Goal: Task Accomplishment & Management: Use online tool/utility

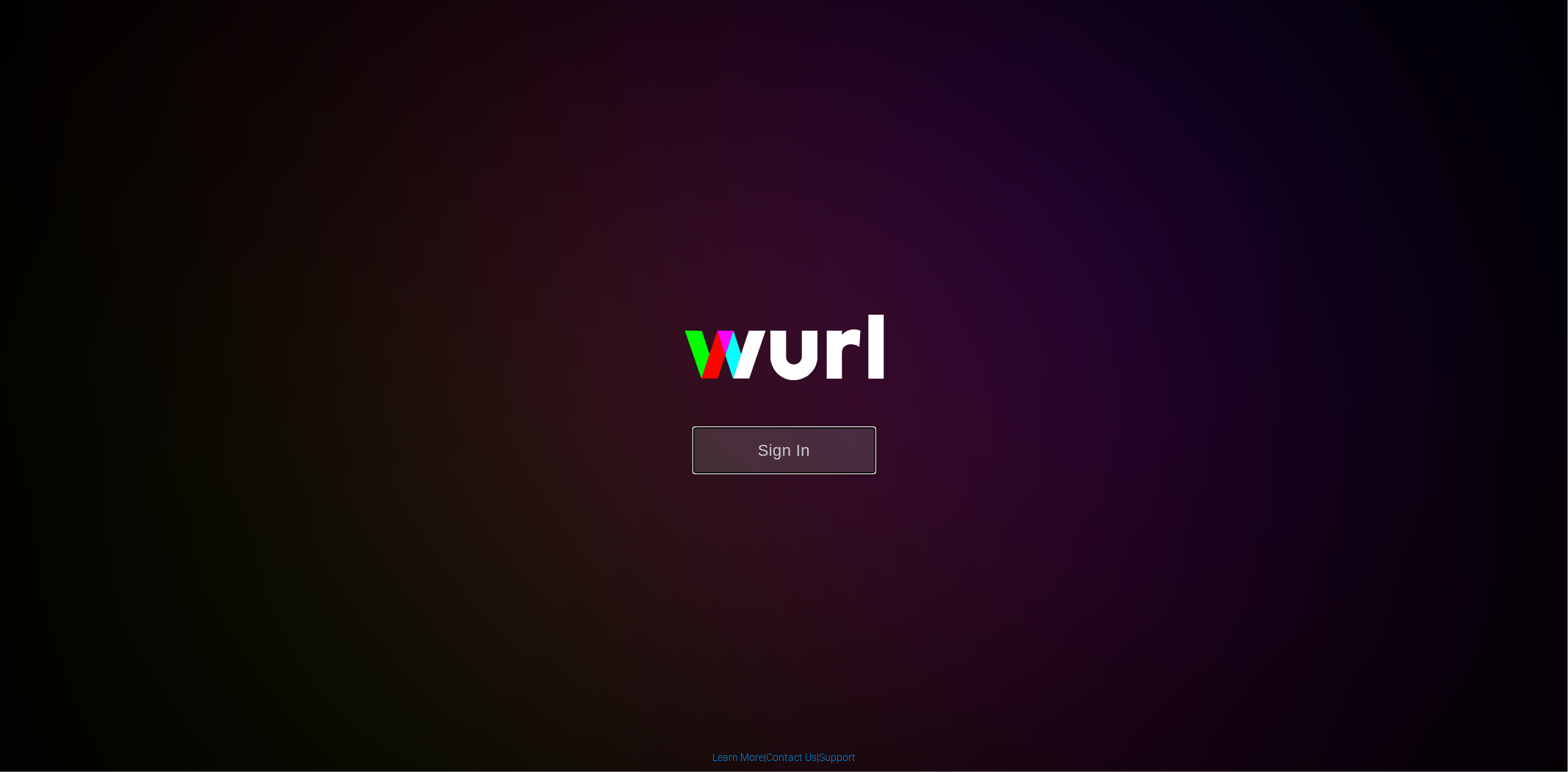
click at [833, 451] on button "Sign In" at bounding box center [784, 451] width 184 height 48
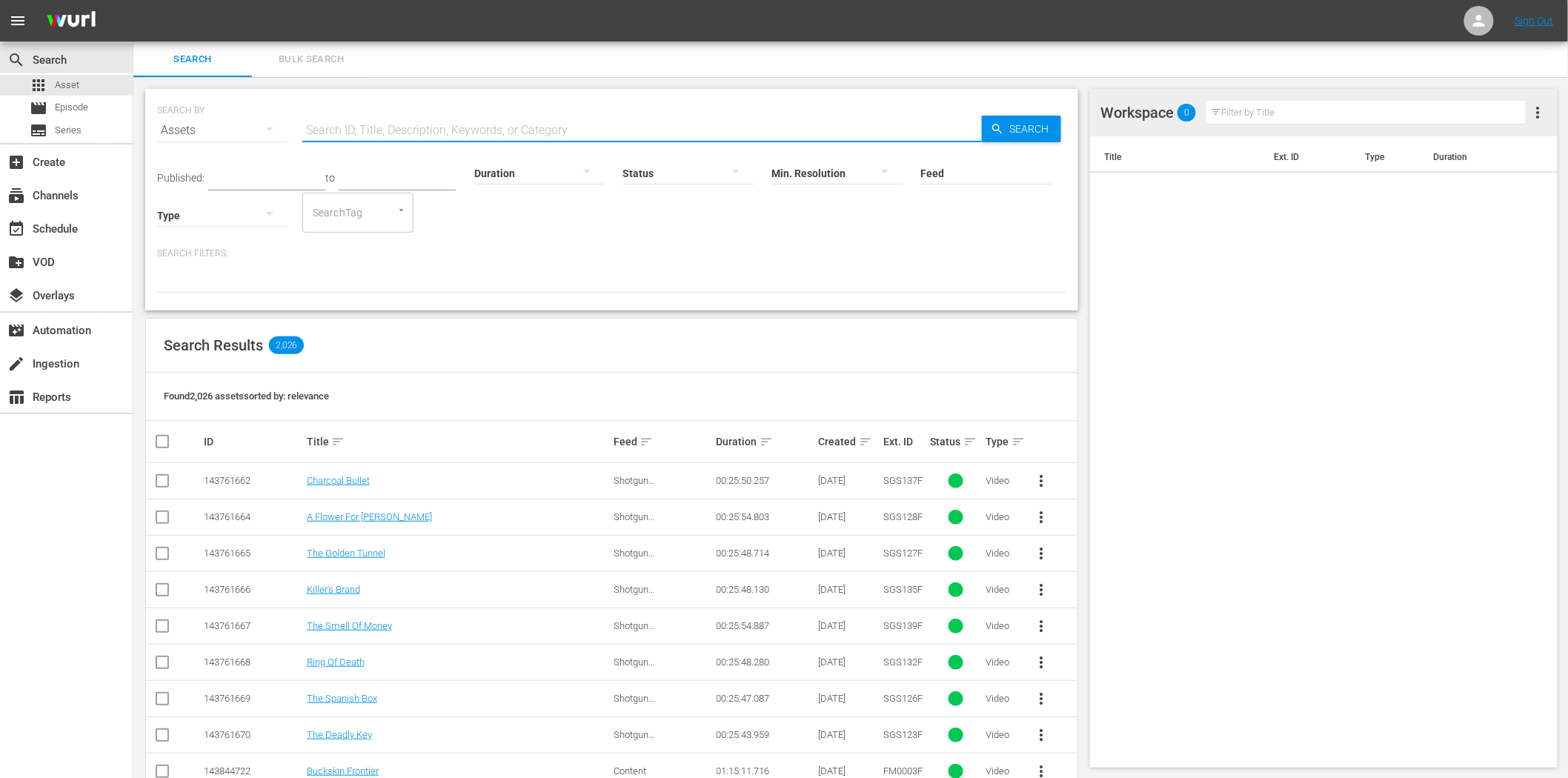
click at [338, 130] on input "text" at bounding box center [642, 130] width 680 height 36
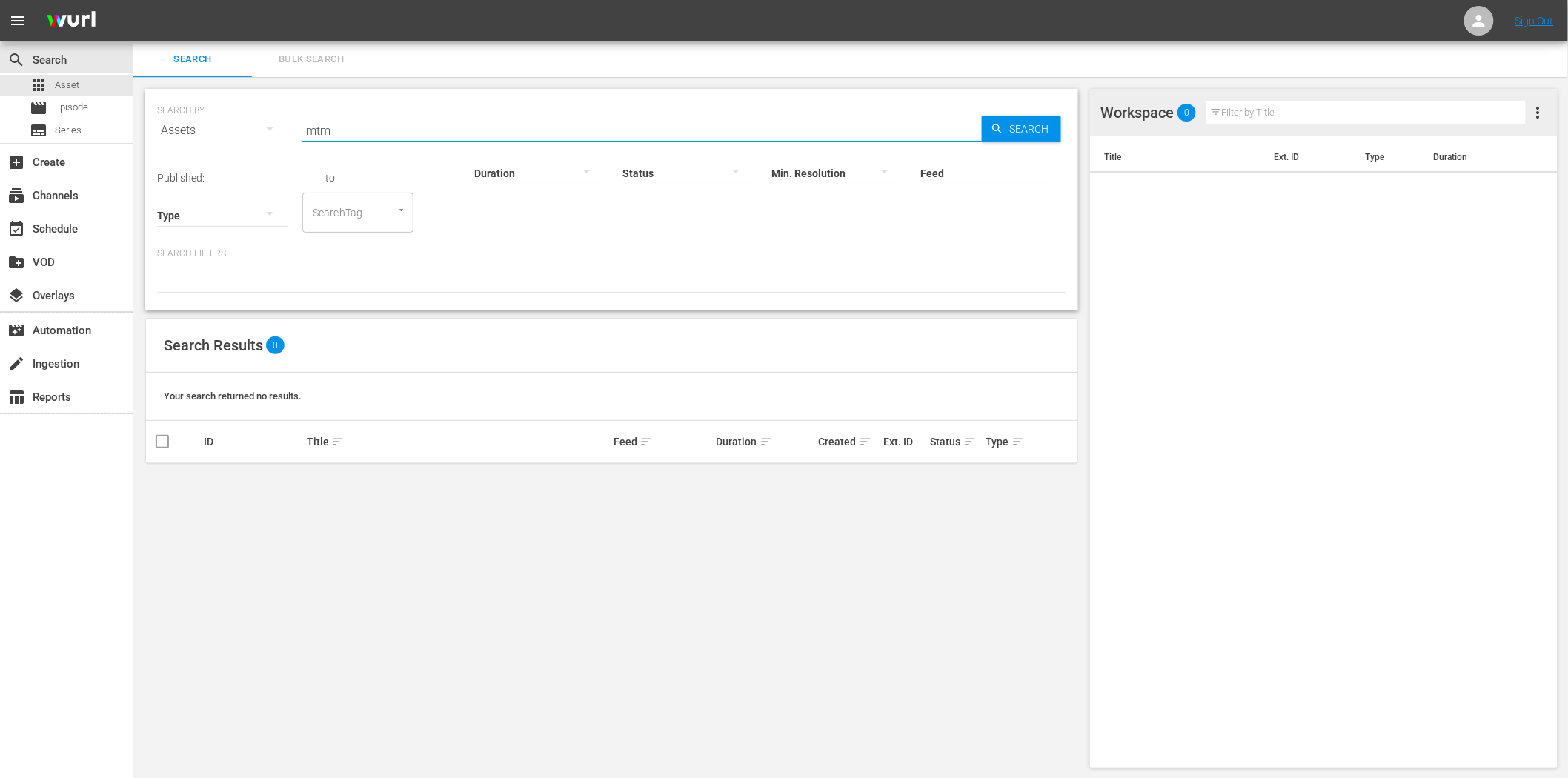
type input "mtm"
click at [82, 109] on span "Episode" at bounding box center [72, 107] width 33 height 15
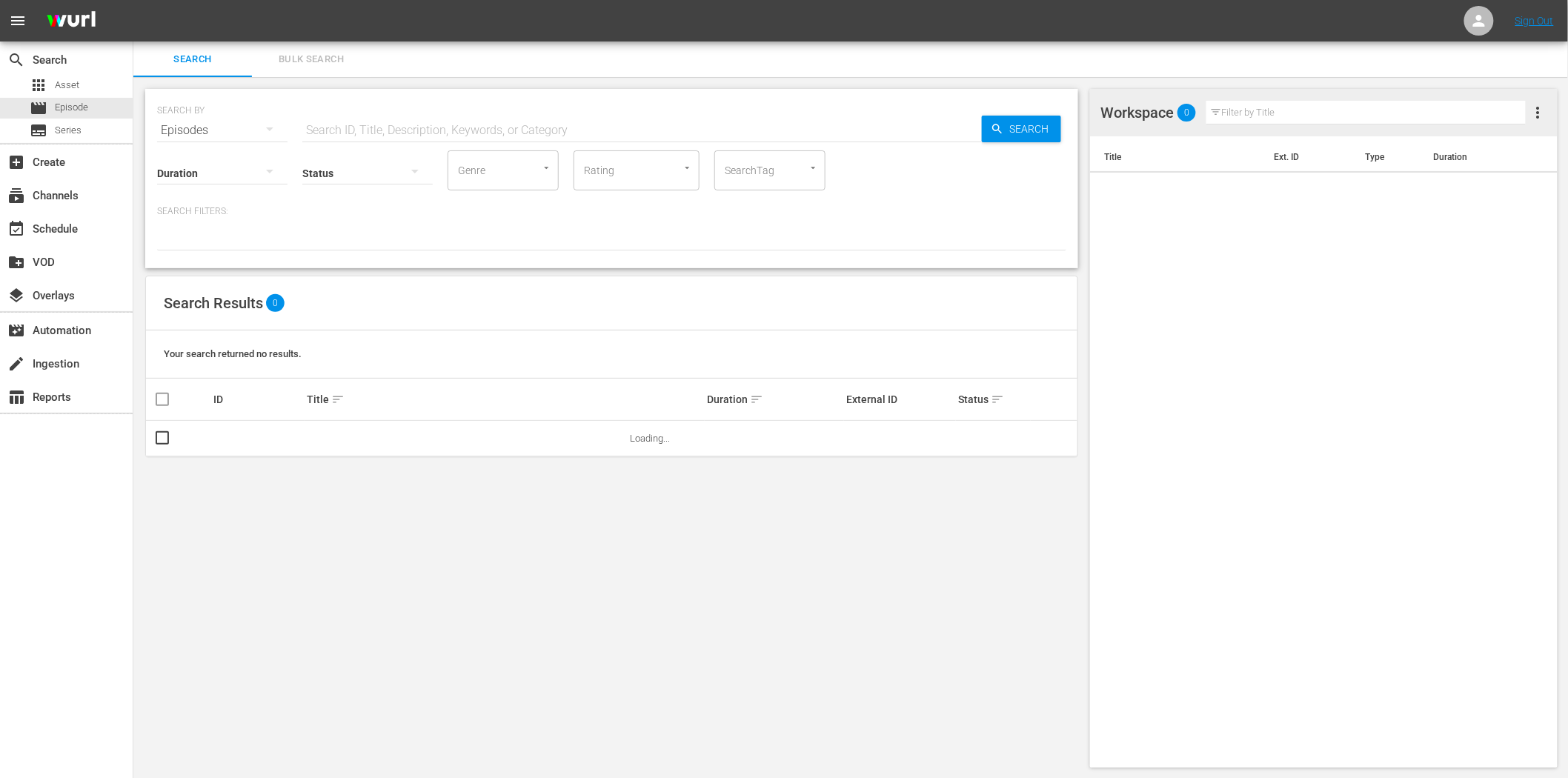
click at [470, 127] on input "text" at bounding box center [642, 130] width 680 height 36
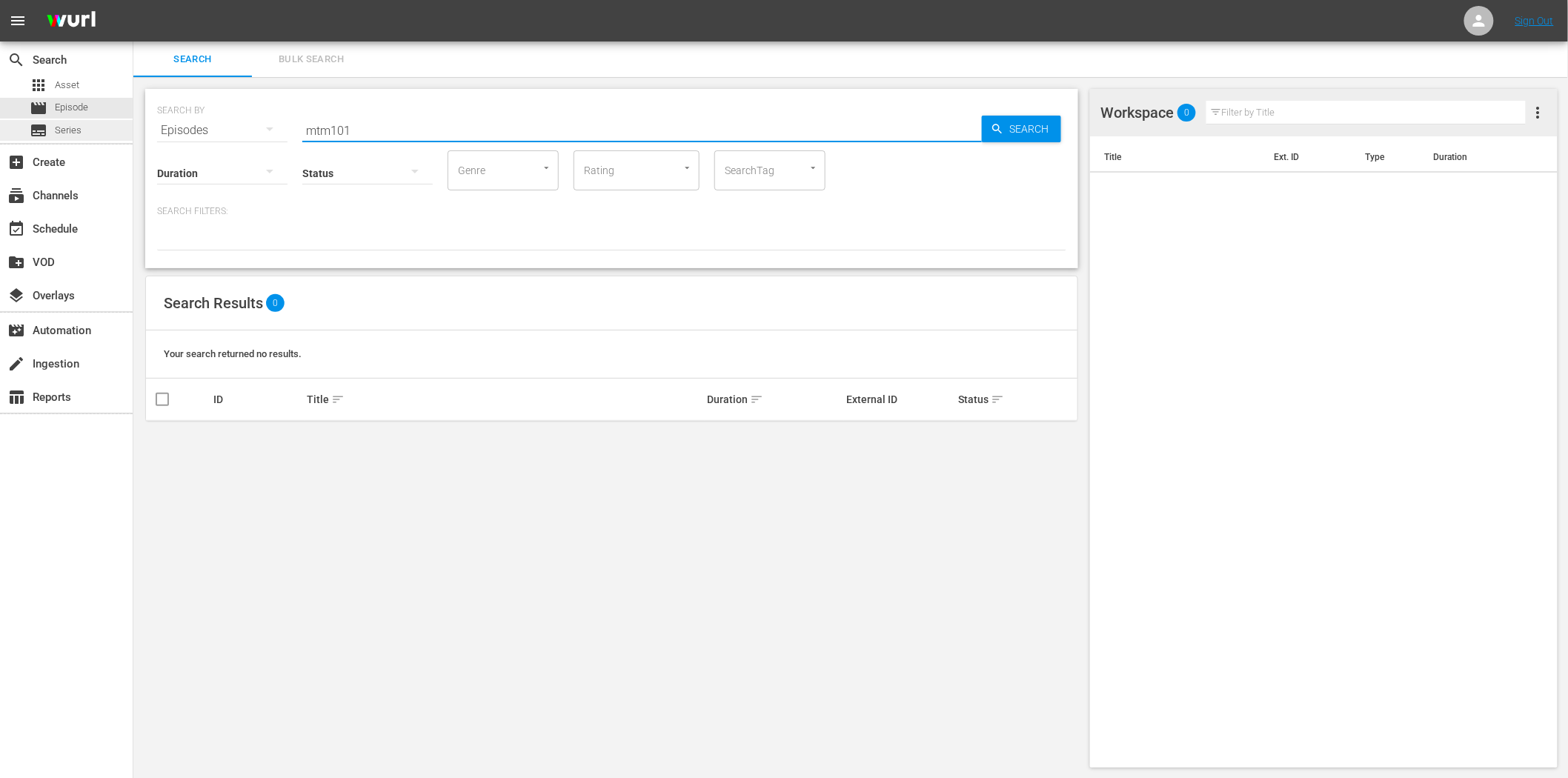
type input "mtm101"
click at [76, 136] on span "Series" at bounding box center [68, 130] width 26 height 15
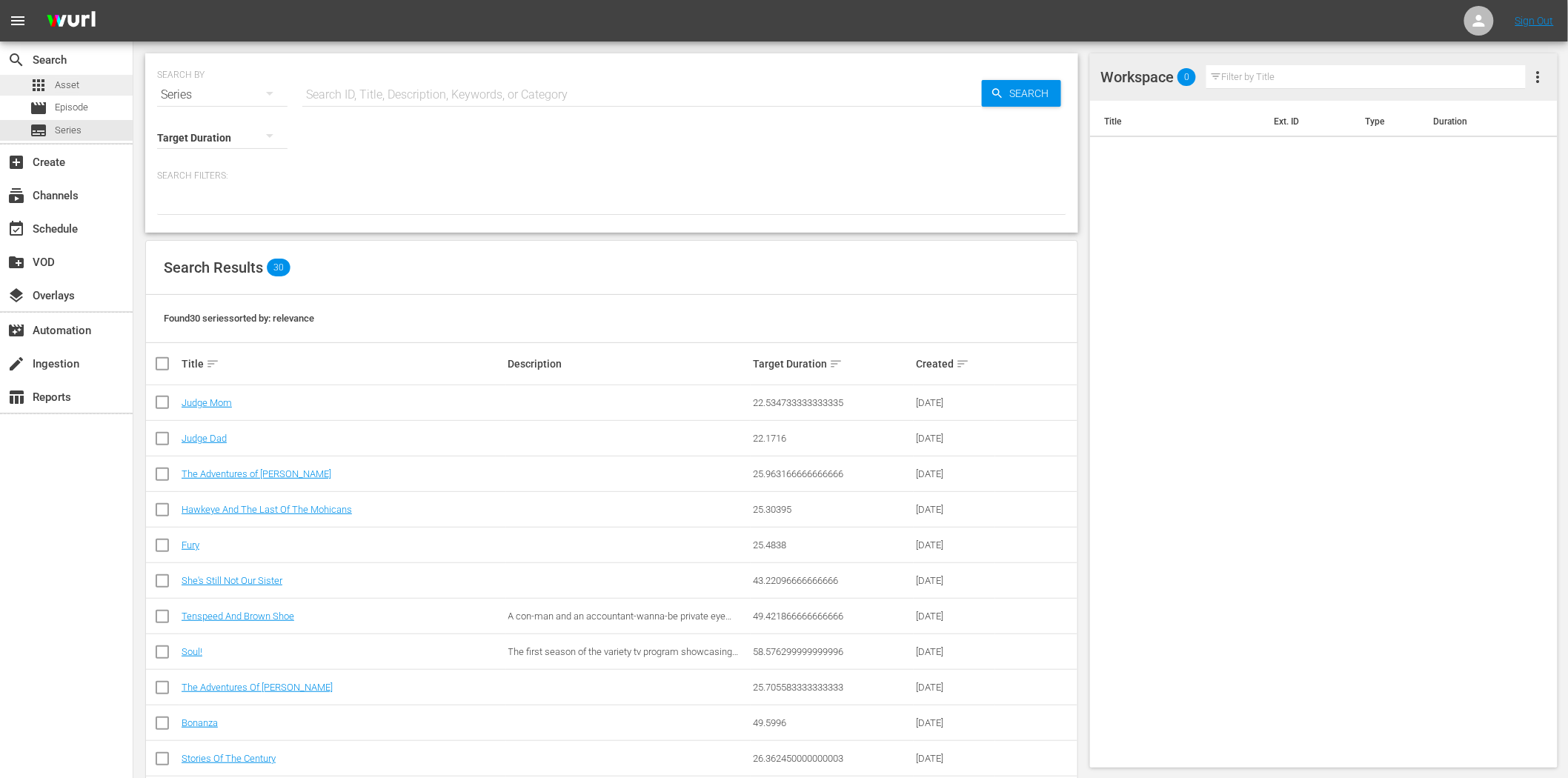
click at [78, 81] on span "Asset" at bounding box center [67, 85] width 25 height 15
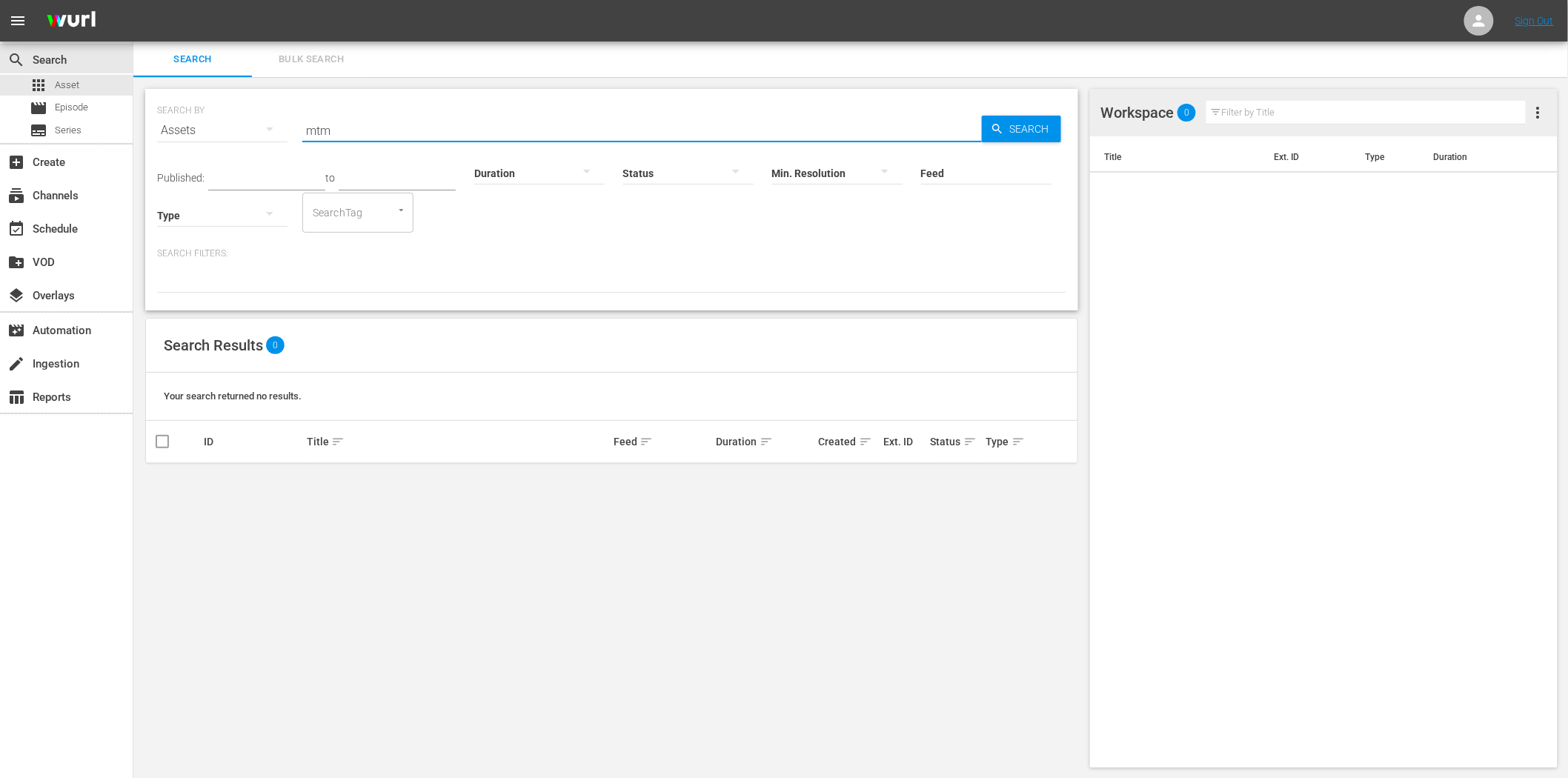
click at [419, 130] on input "mtm" at bounding box center [642, 130] width 680 height 36
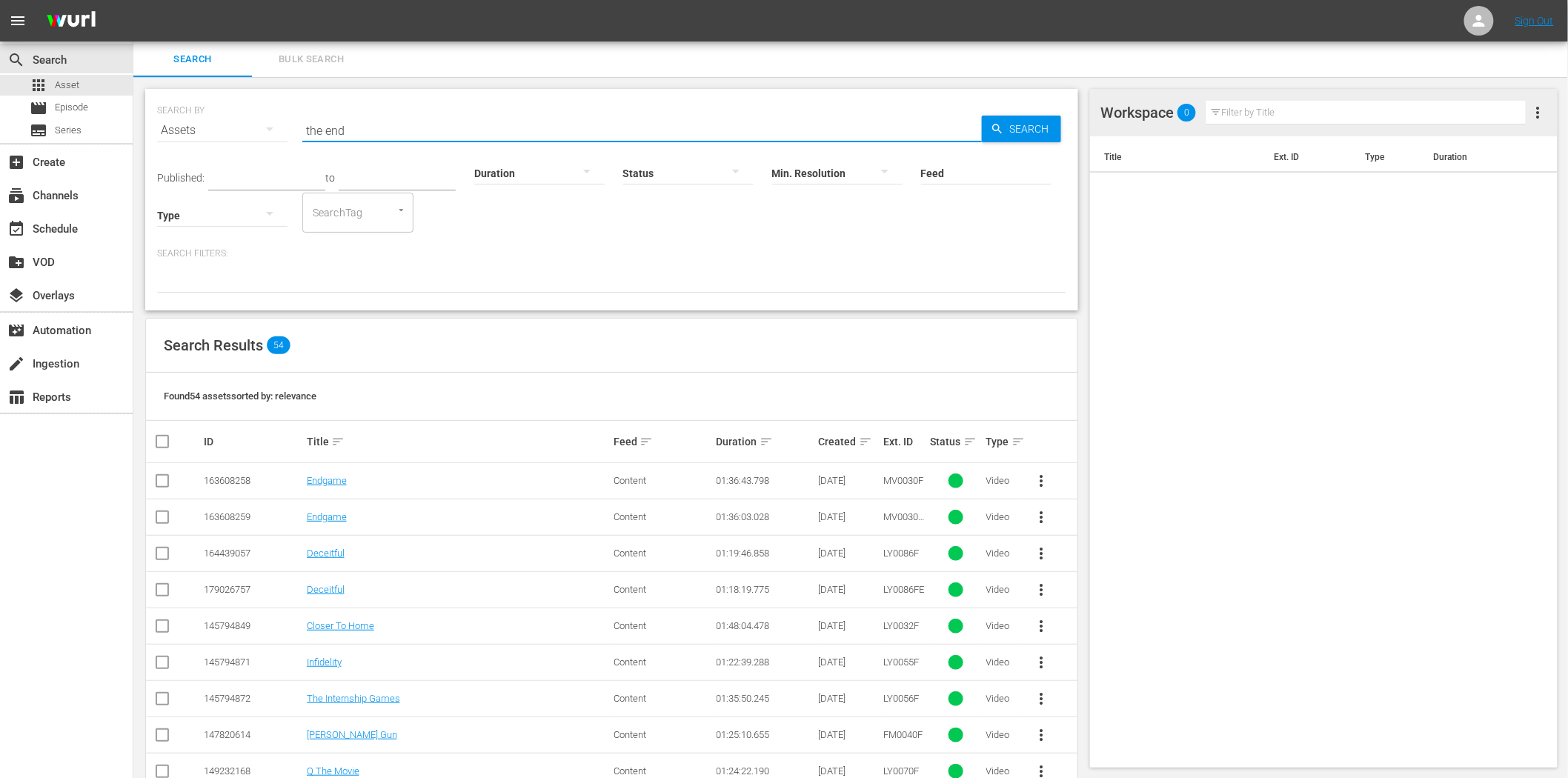
click at [365, 135] on input "the end" at bounding box center [642, 130] width 680 height 36
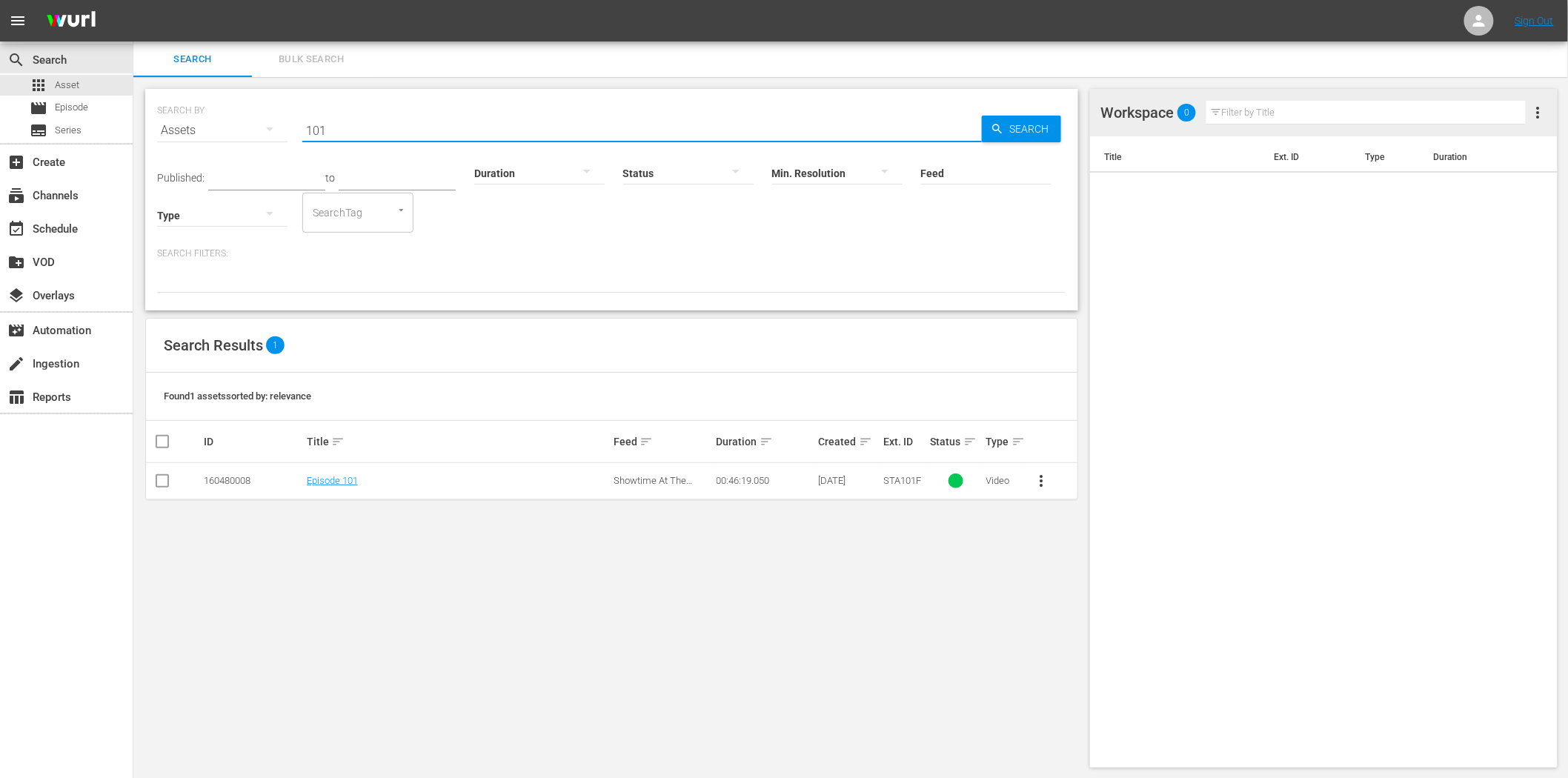
click at [399, 130] on input "101" at bounding box center [642, 130] width 680 height 36
type input "shk105"
click at [62, 193] on div "subscriptions Channels" at bounding box center [41, 193] width 83 height 14
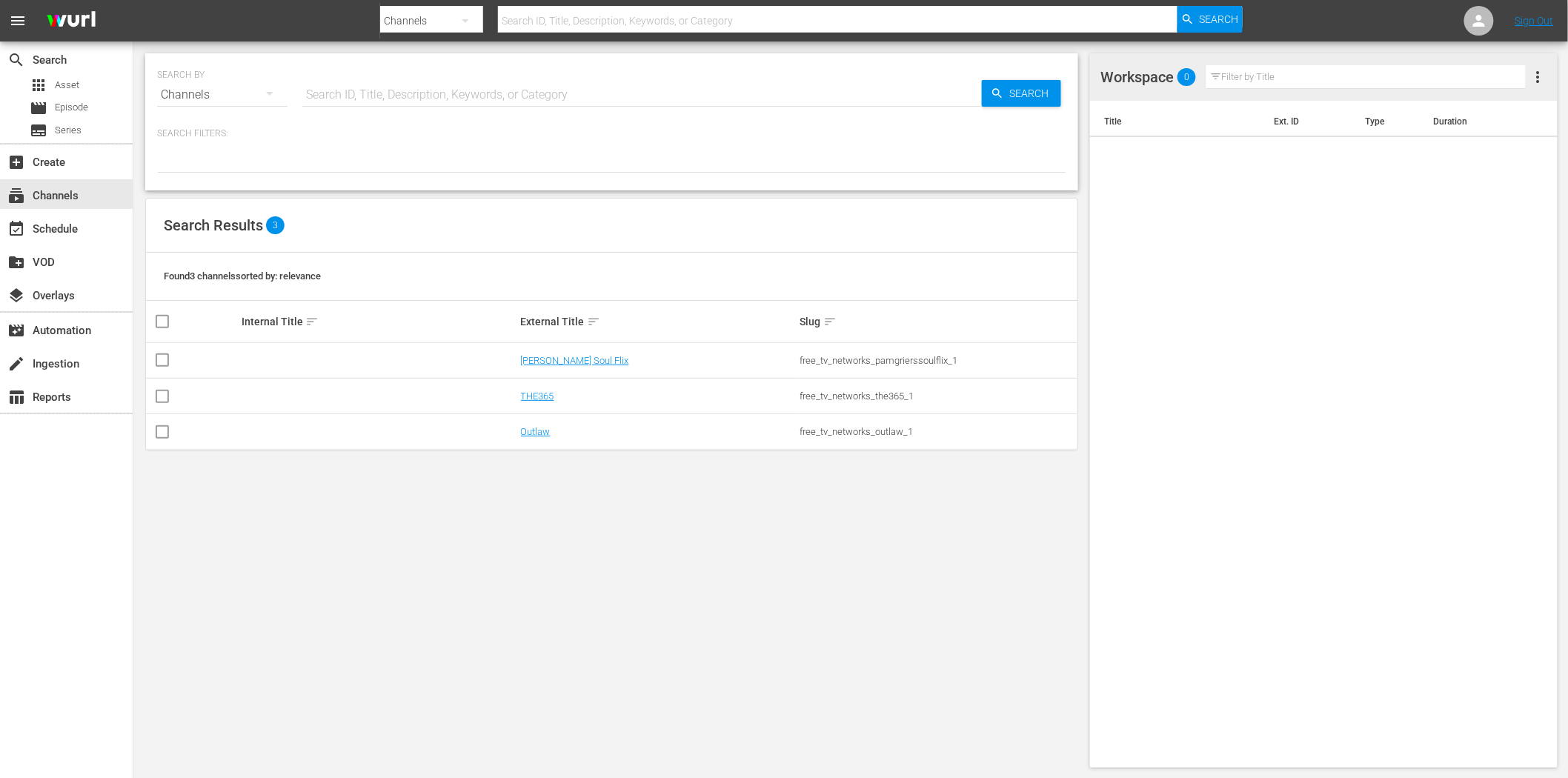
click at [557, 353] on td "[PERSON_NAME] Soul Flix" at bounding box center [658, 361] width 279 height 36
click at [556, 357] on link "[PERSON_NAME] Soul Flix" at bounding box center [575, 361] width 108 height 11
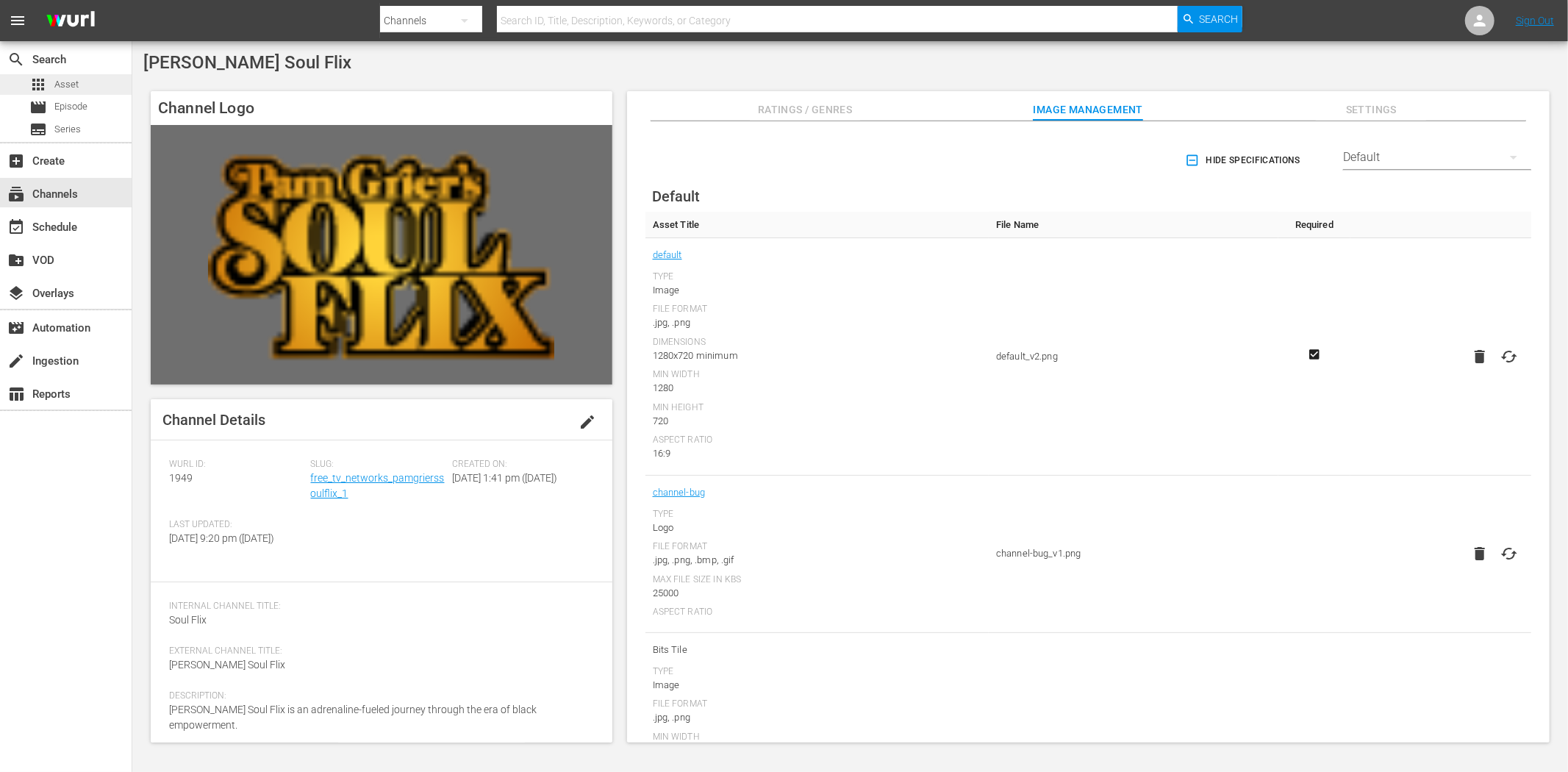
click at [75, 83] on span "Asset" at bounding box center [66, 85] width 25 height 15
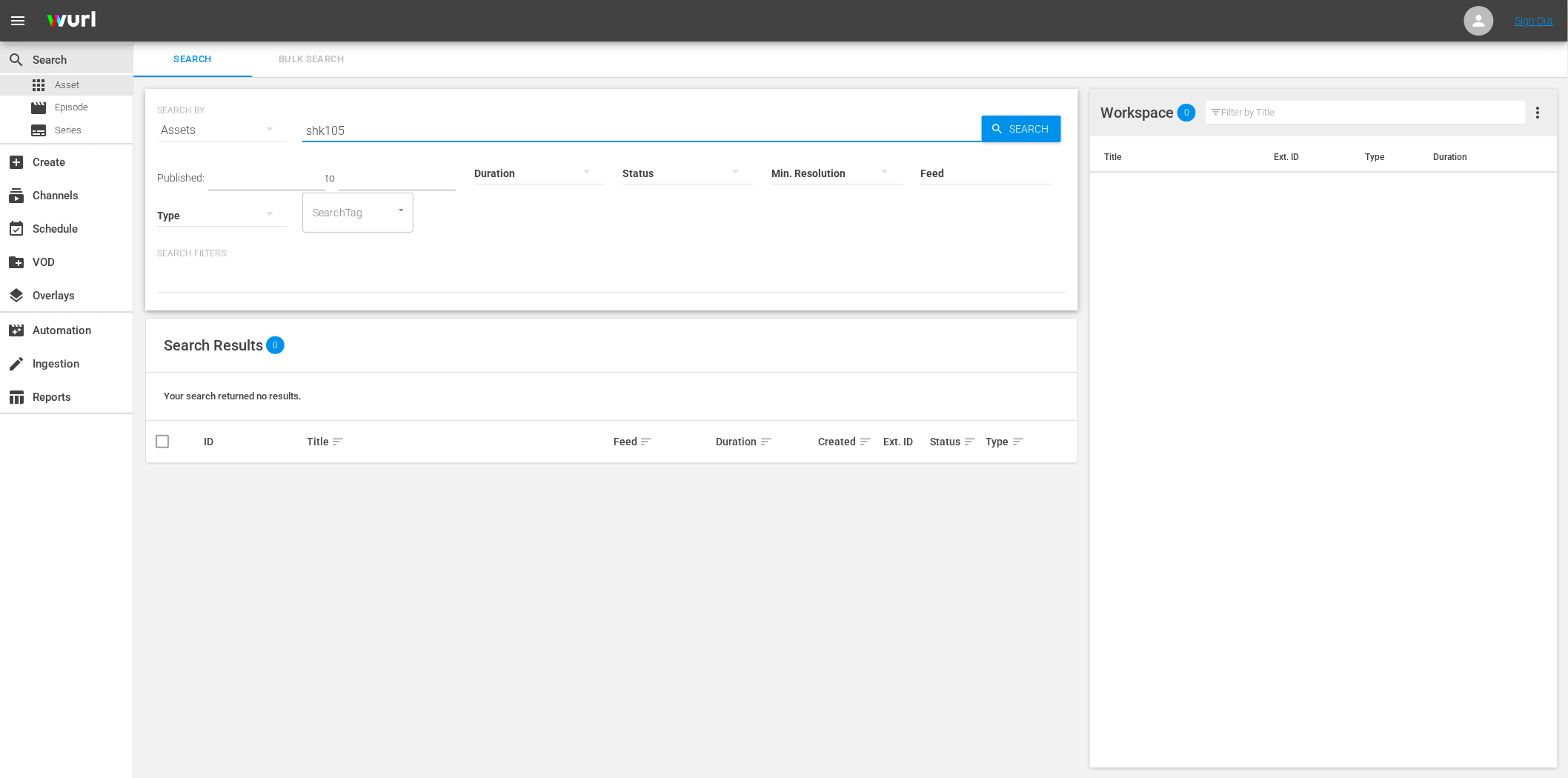
click at [471, 129] on input "shk105" at bounding box center [642, 130] width 680 height 36
click at [421, 128] on input "shk105" at bounding box center [642, 130] width 680 height 36
type input "mtm"
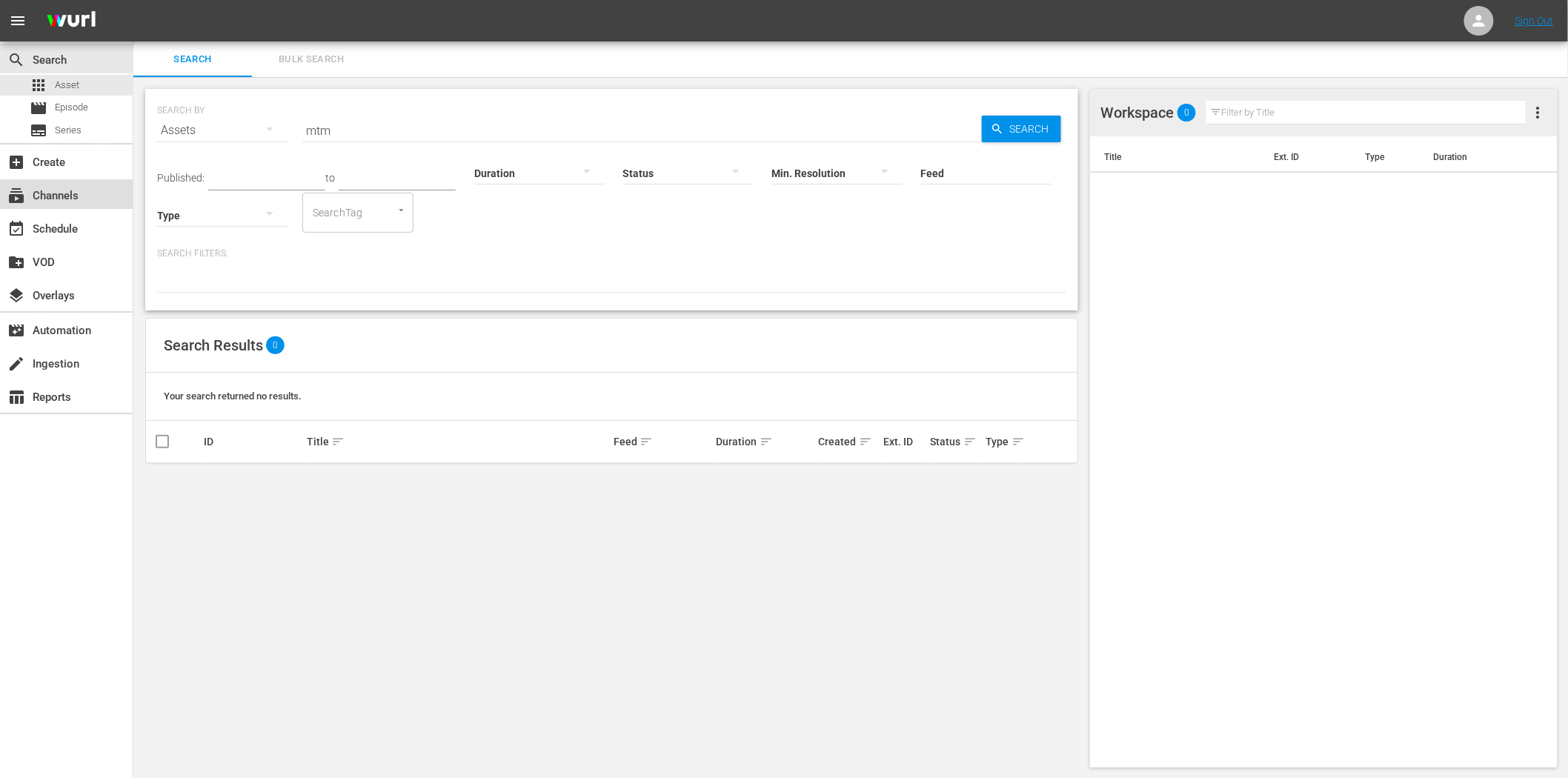
click at [68, 200] on div "subscriptions Channels" at bounding box center [41, 193] width 83 height 14
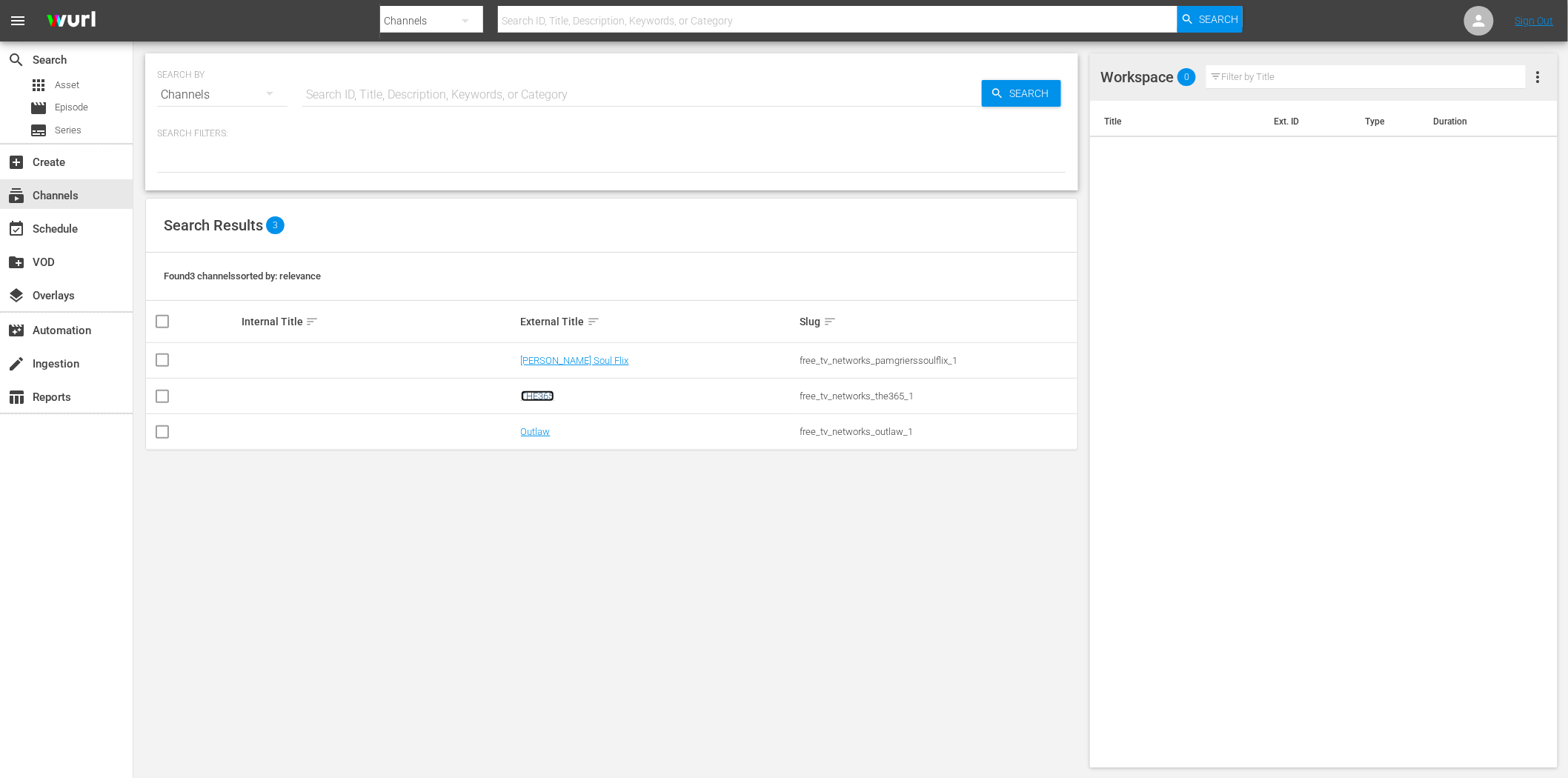
click at [531, 397] on link "THE365" at bounding box center [538, 397] width 33 height 11
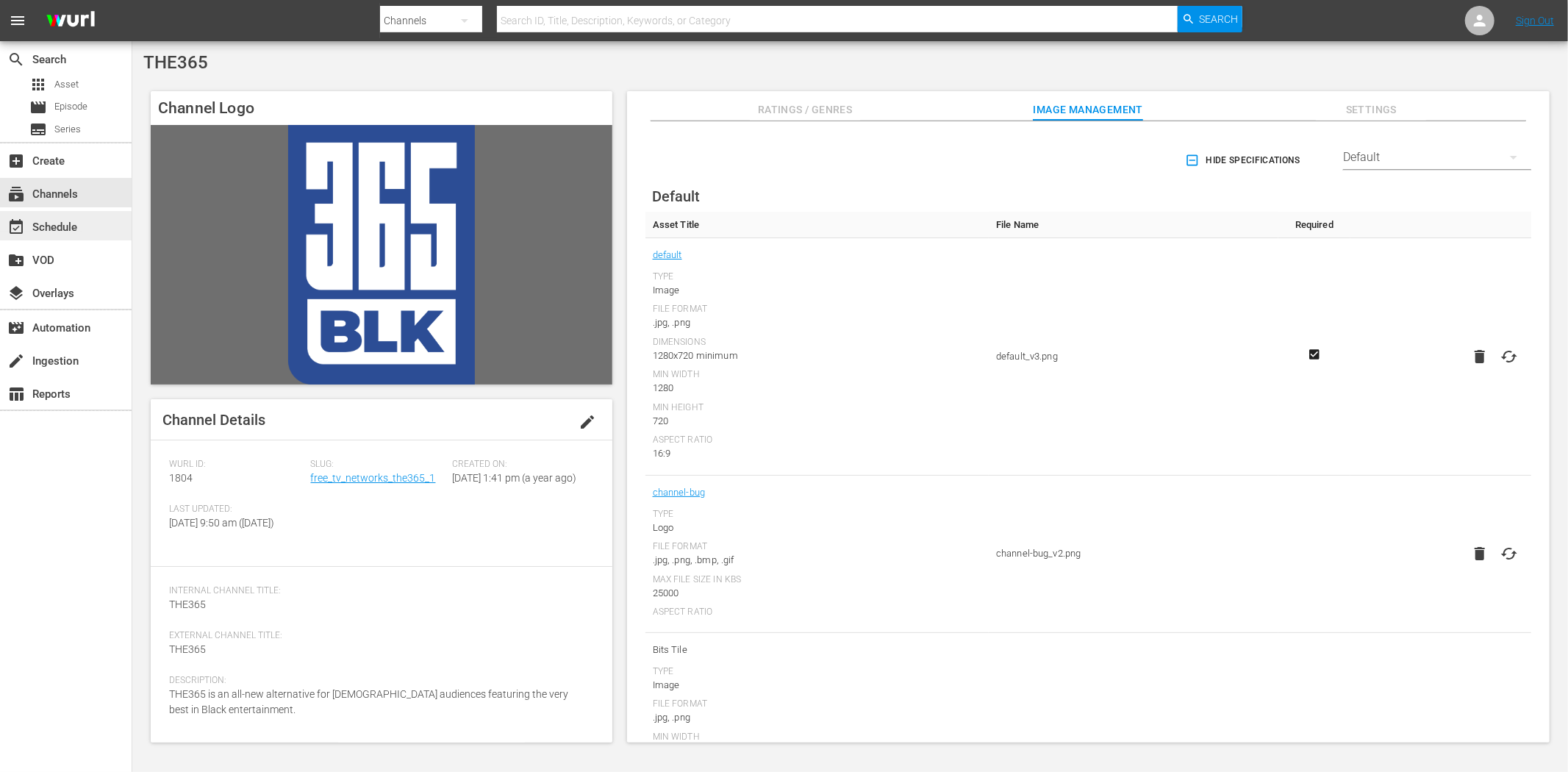
click at [76, 232] on div "event_available Schedule" at bounding box center [41, 225] width 82 height 13
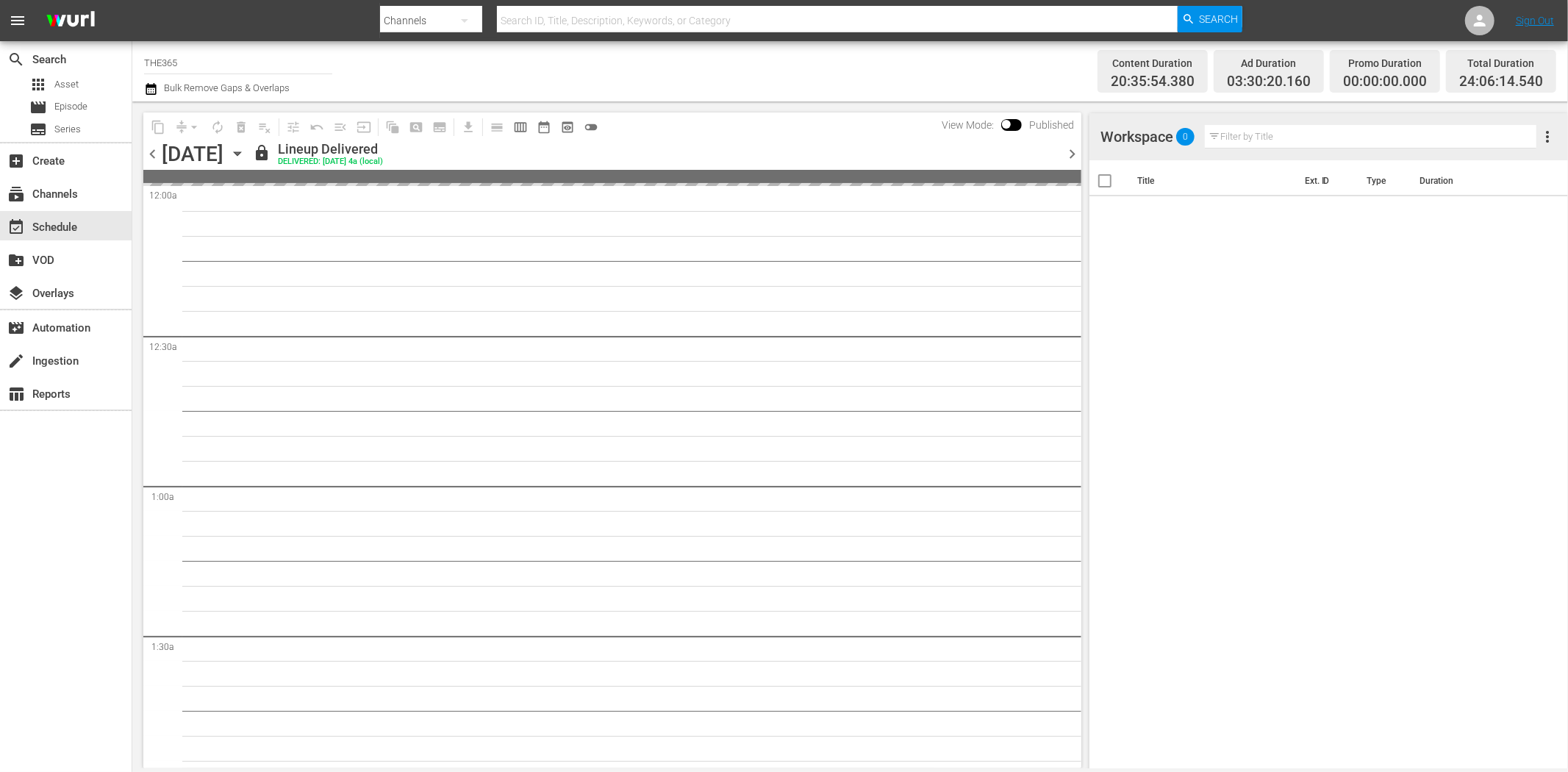
click at [245, 158] on icon "button" at bounding box center [237, 154] width 16 height 16
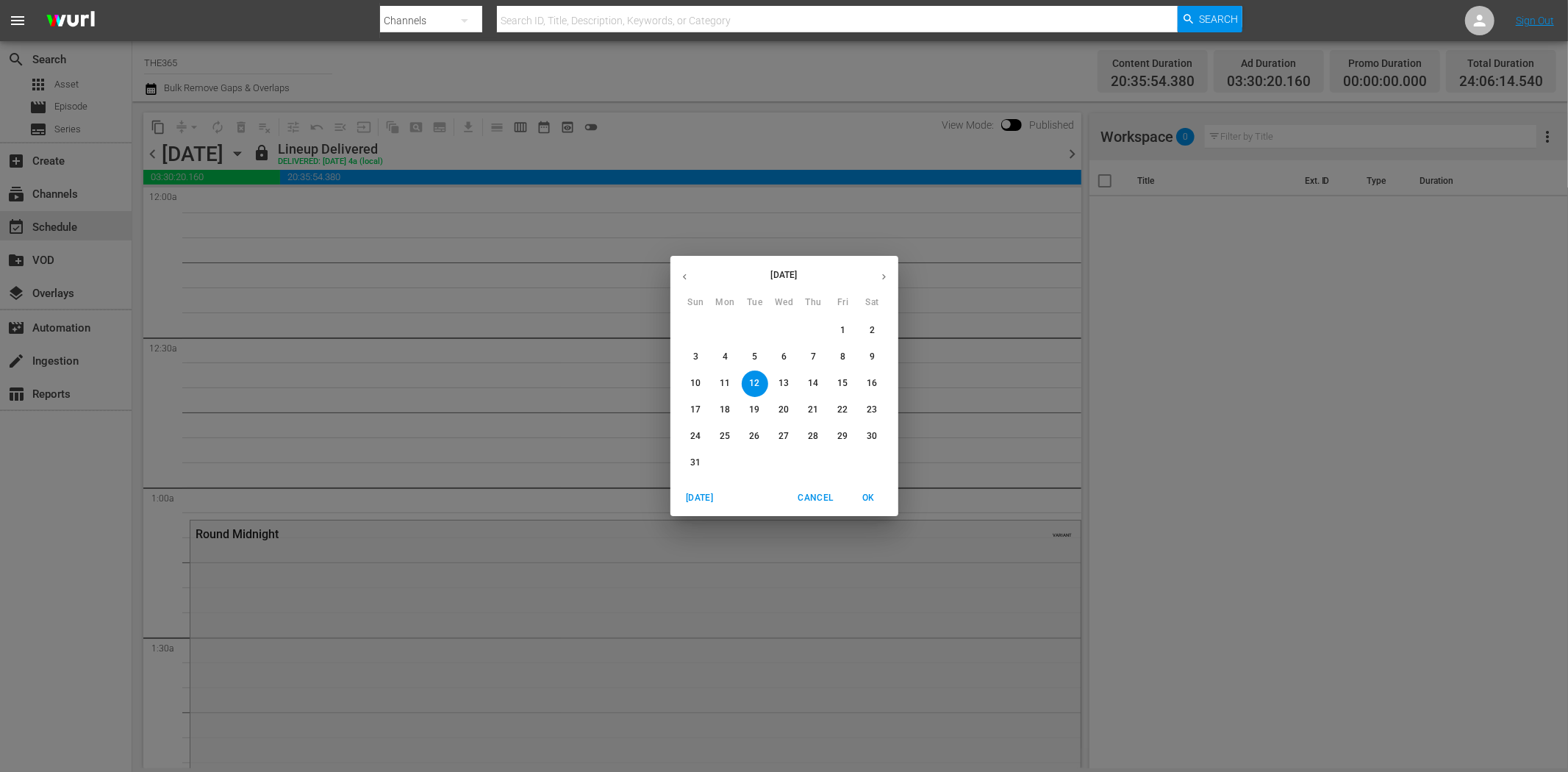
click at [881, 272] on icon "button" at bounding box center [884, 277] width 11 height 11
click at [787, 329] on p "3" at bounding box center [784, 331] width 6 height 13
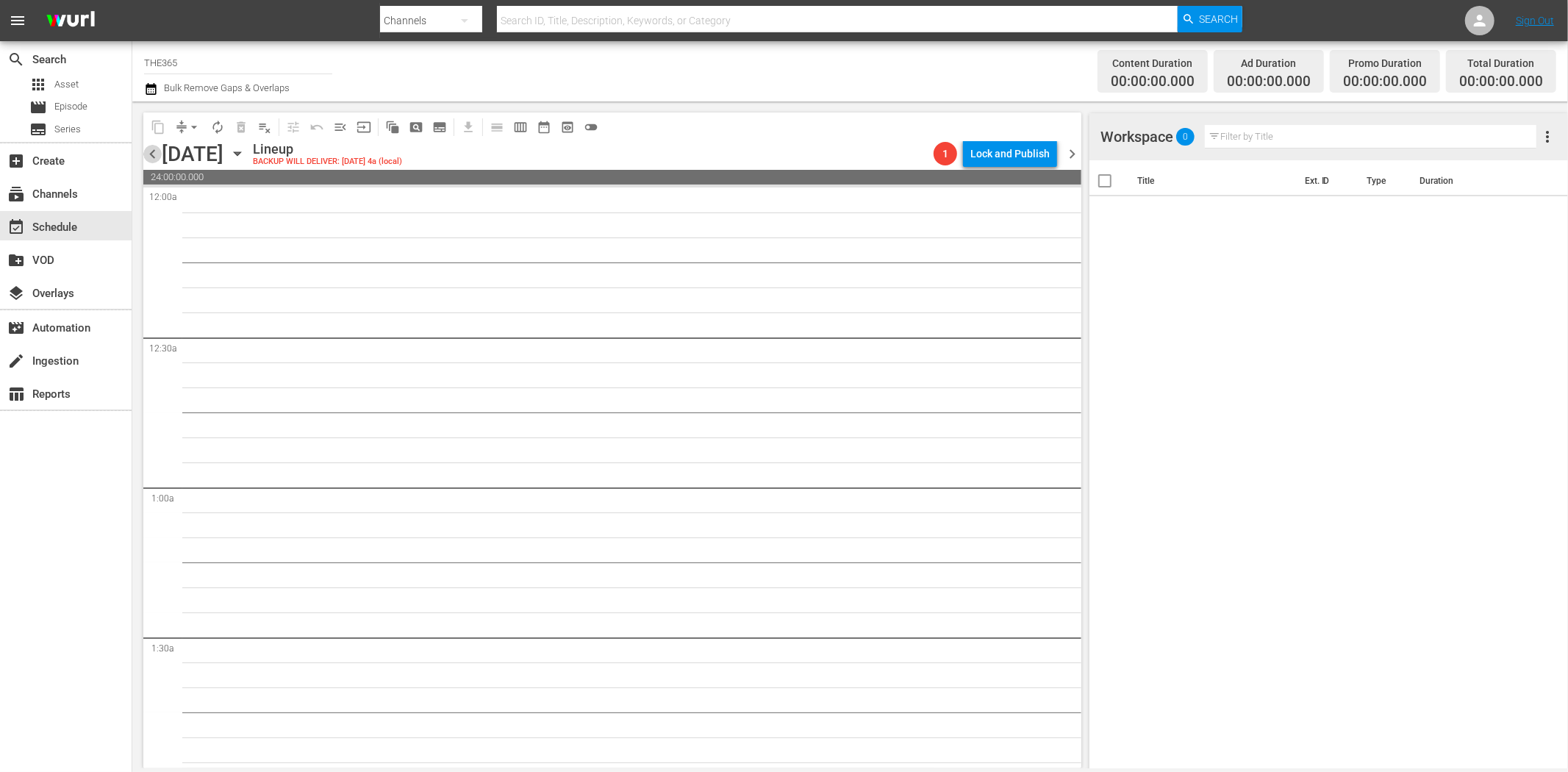
click at [152, 154] on span "chevron_left" at bounding box center [152, 154] width 18 height 18
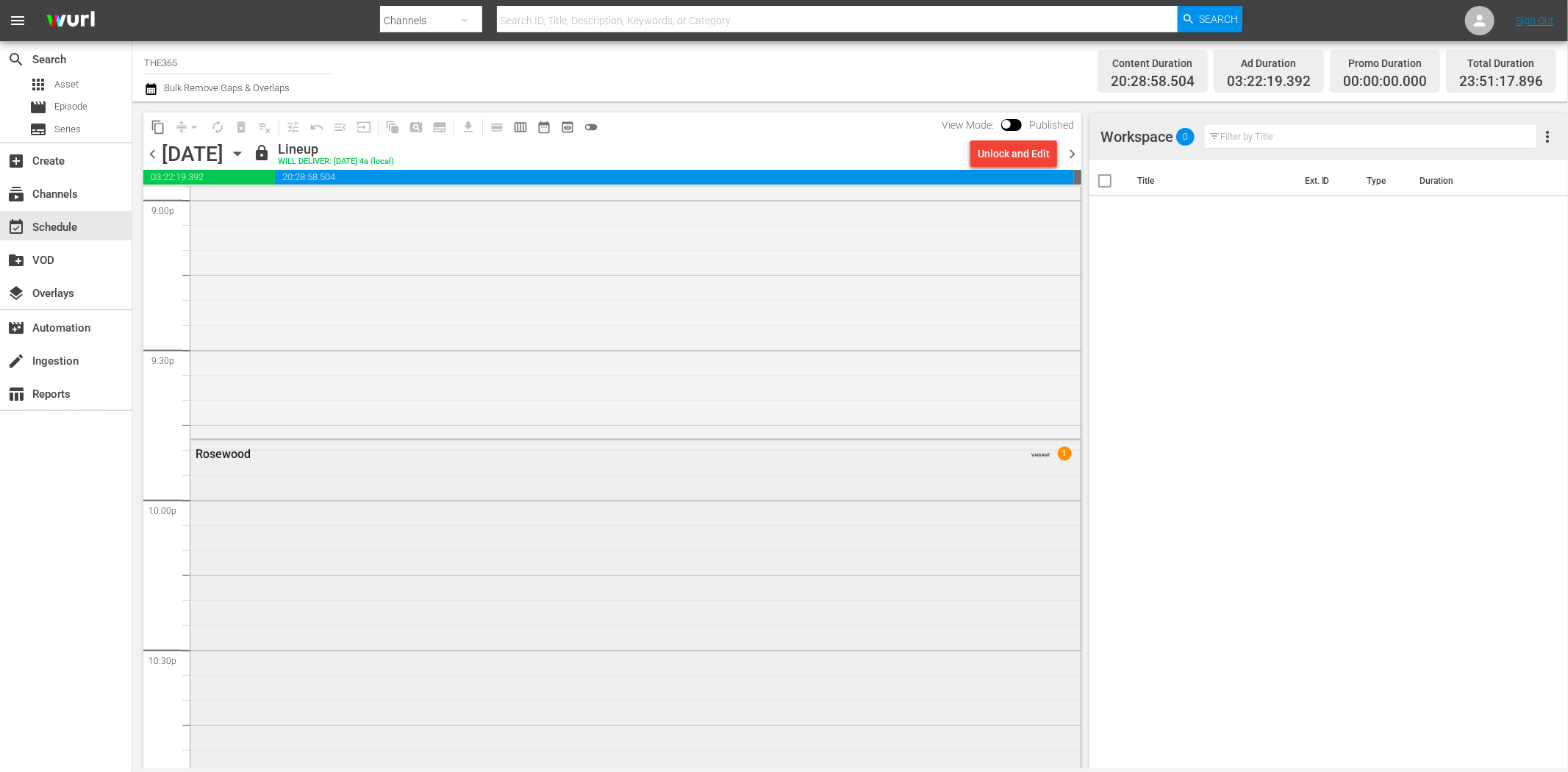
scroll to position [6208, 0]
click at [1071, 152] on span "chevron_right" at bounding box center [1072, 154] width 18 height 18
